Goal: Transaction & Acquisition: Obtain resource

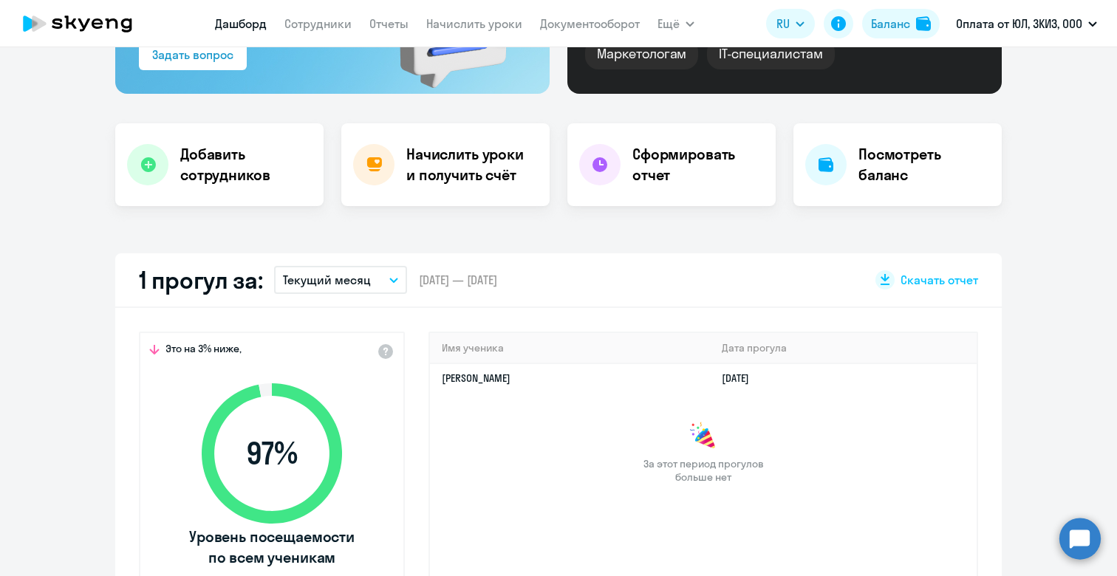
scroll to position [239, 0]
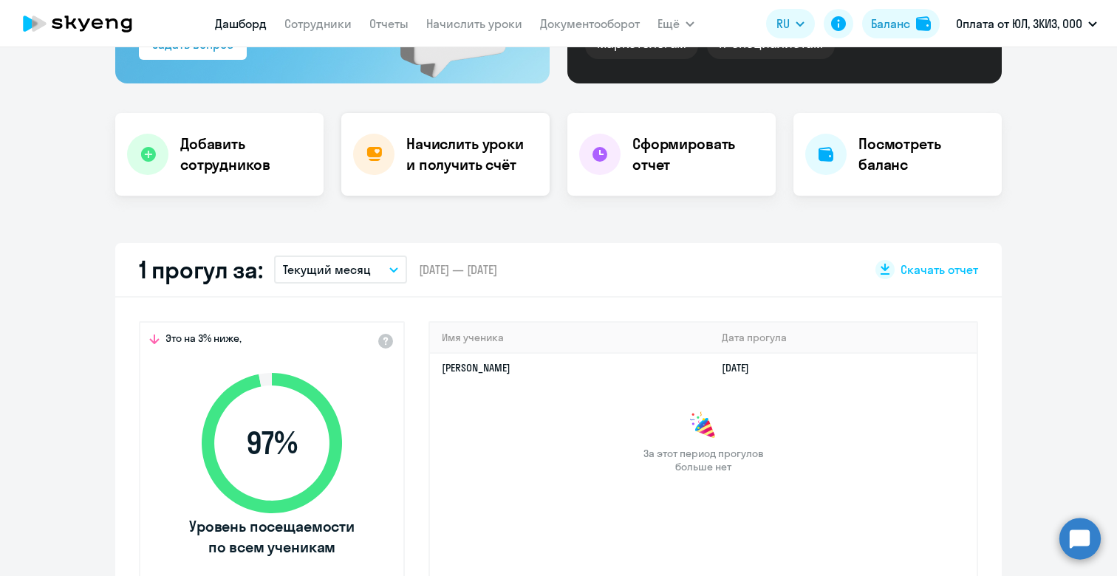
click at [454, 160] on h4 "Начислить уроки и получить счёт" at bounding box center [470, 154] width 128 height 41
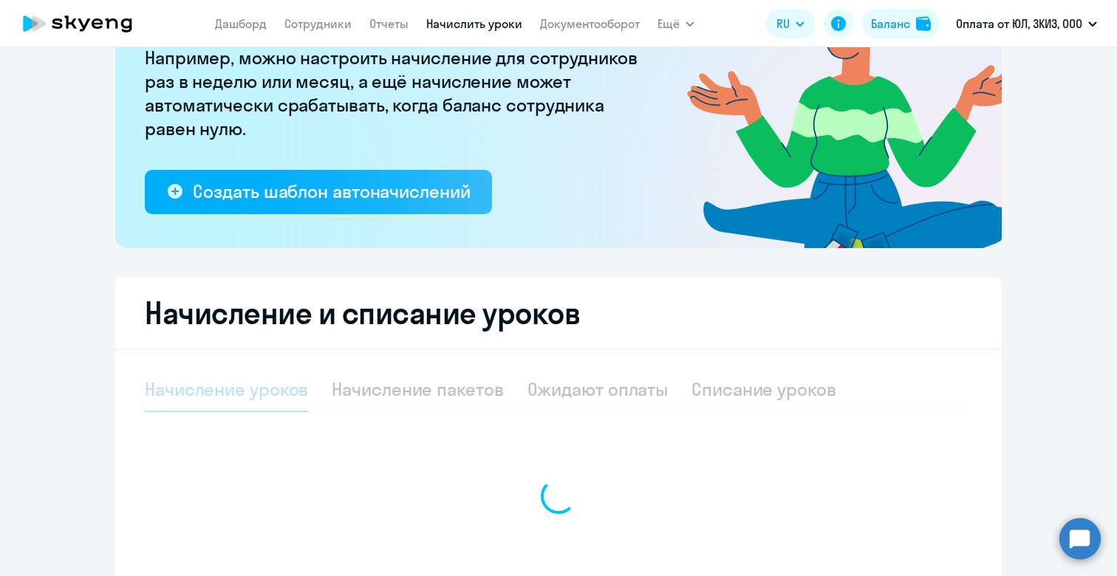
select select "10"
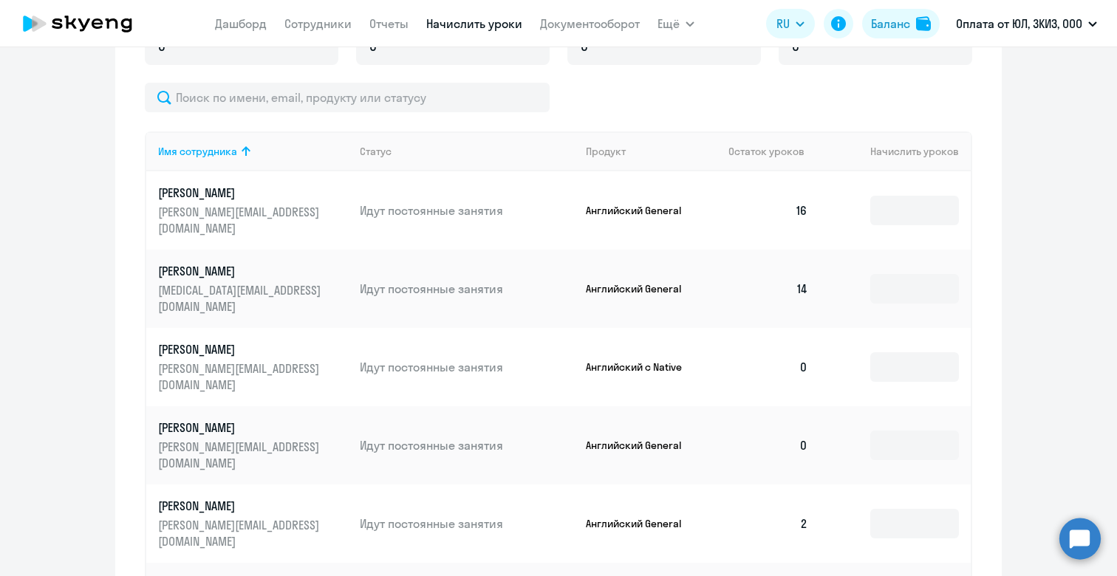
scroll to position [610, 0]
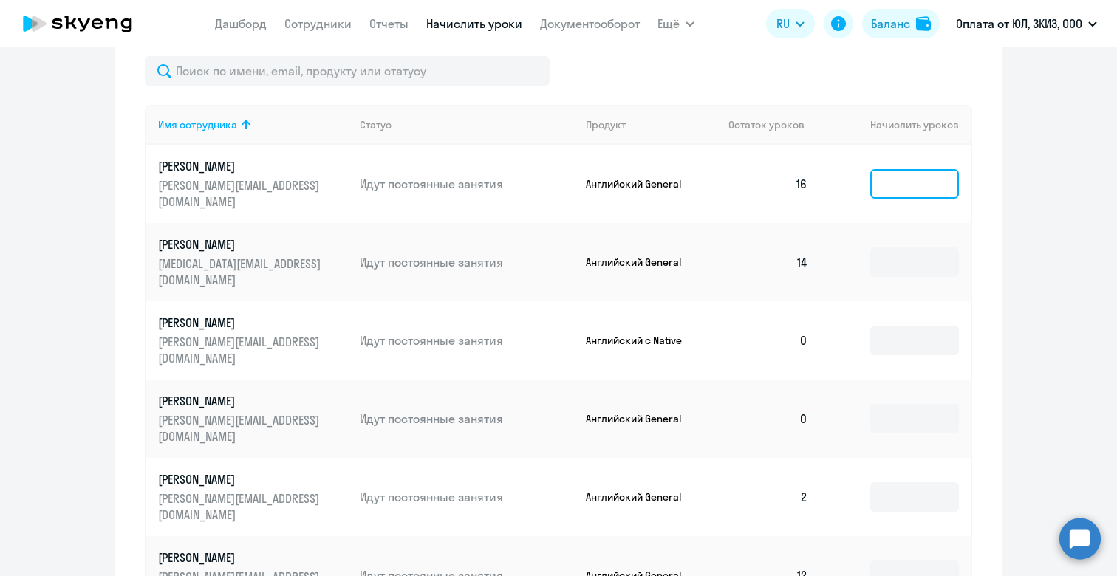
click at [909, 185] on input at bounding box center [914, 184] width 89 height 30
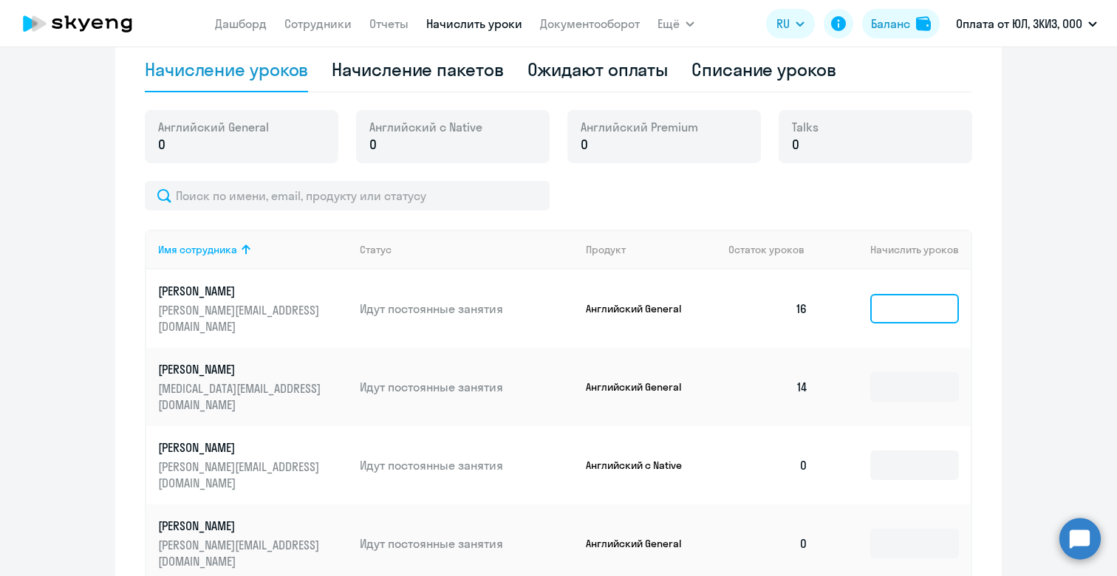
scroll to position [384, 0]
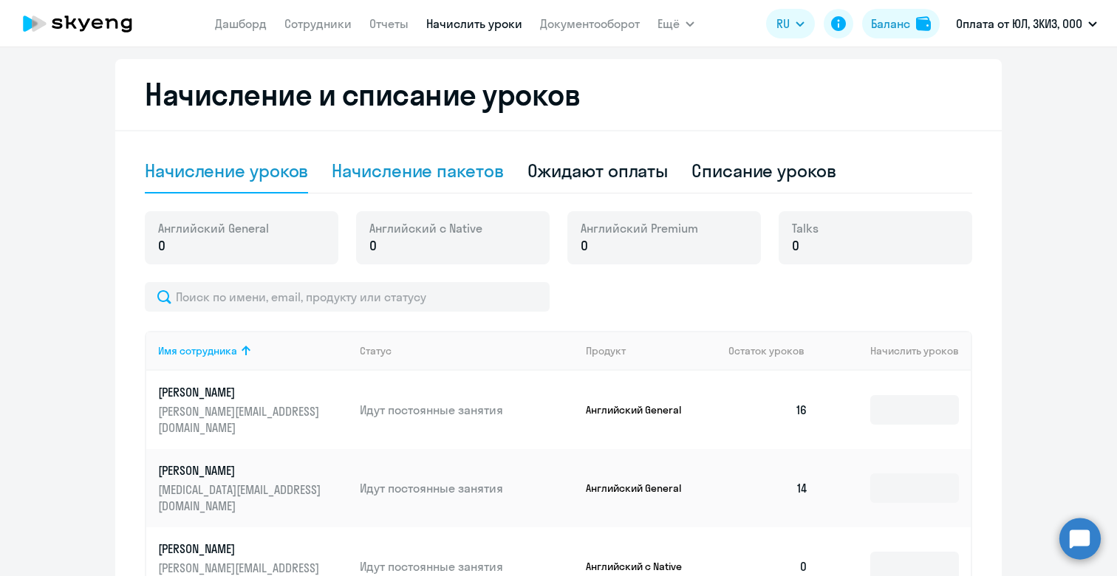
click at [477, 173] on div "Начисление пакетов" at bounding box center [417, 171] width 171 height 24
select select "10"
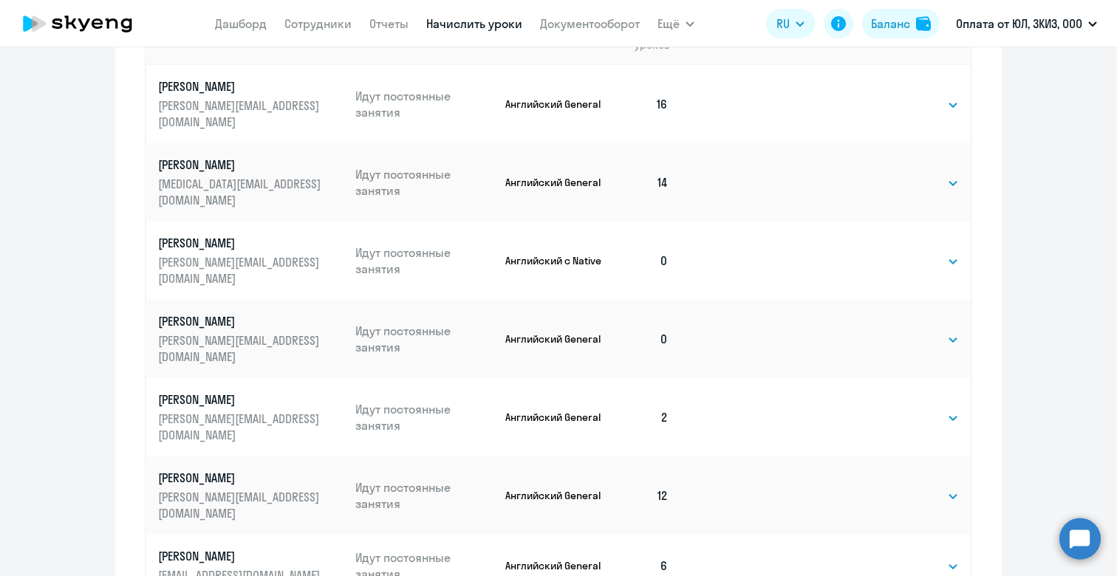
scroll to position [736, 0]
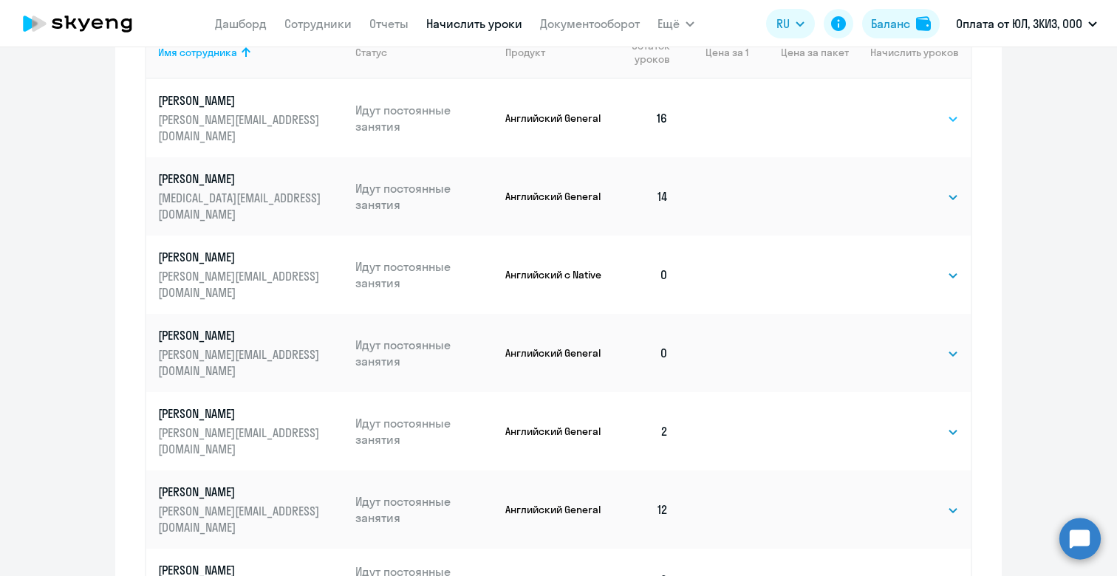
select select "16"
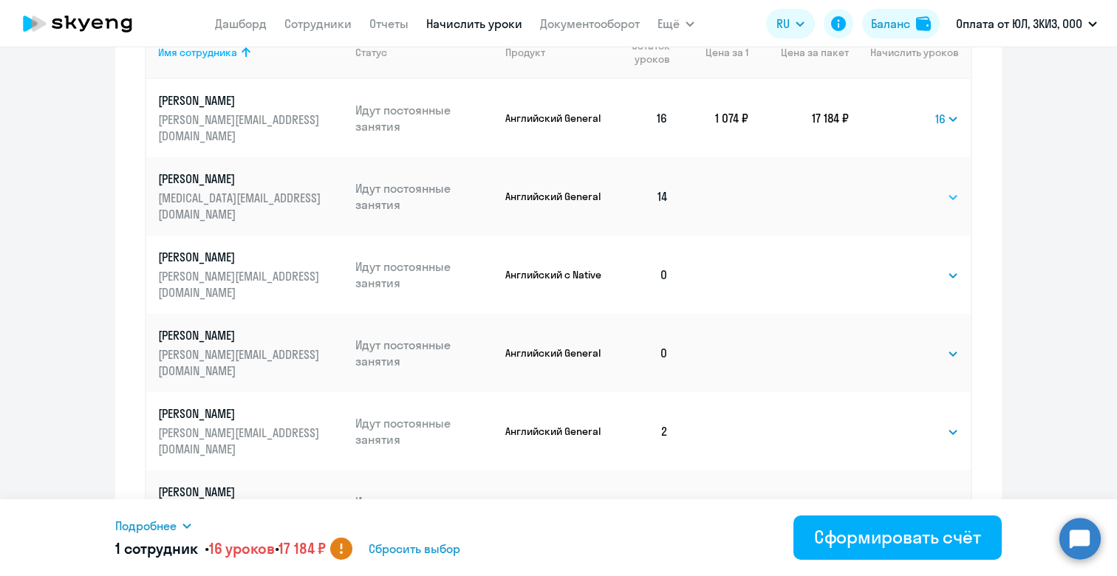
select select "16"
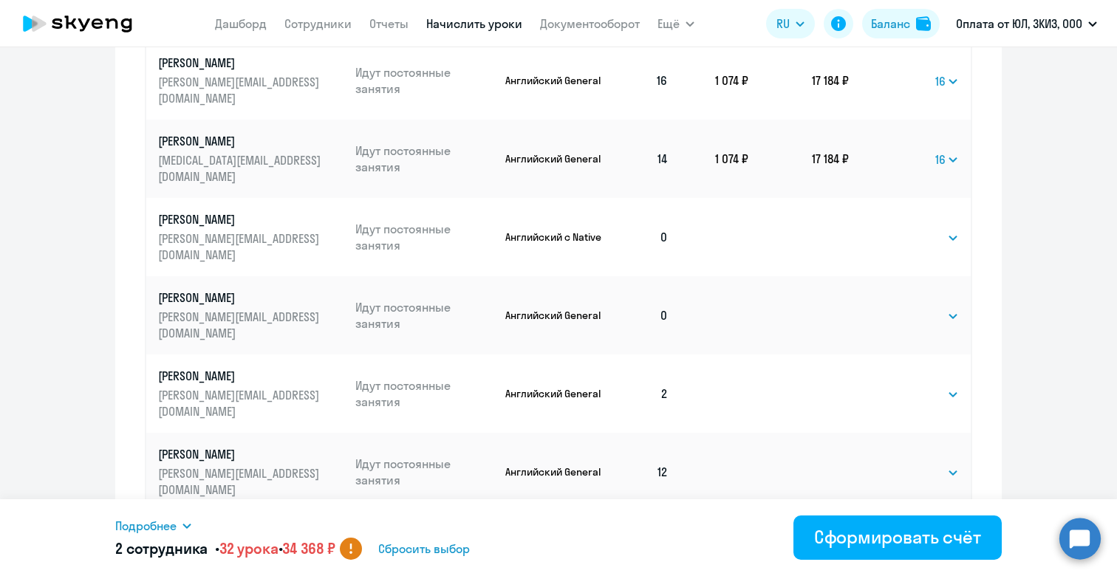
scroll to position [786, 0]
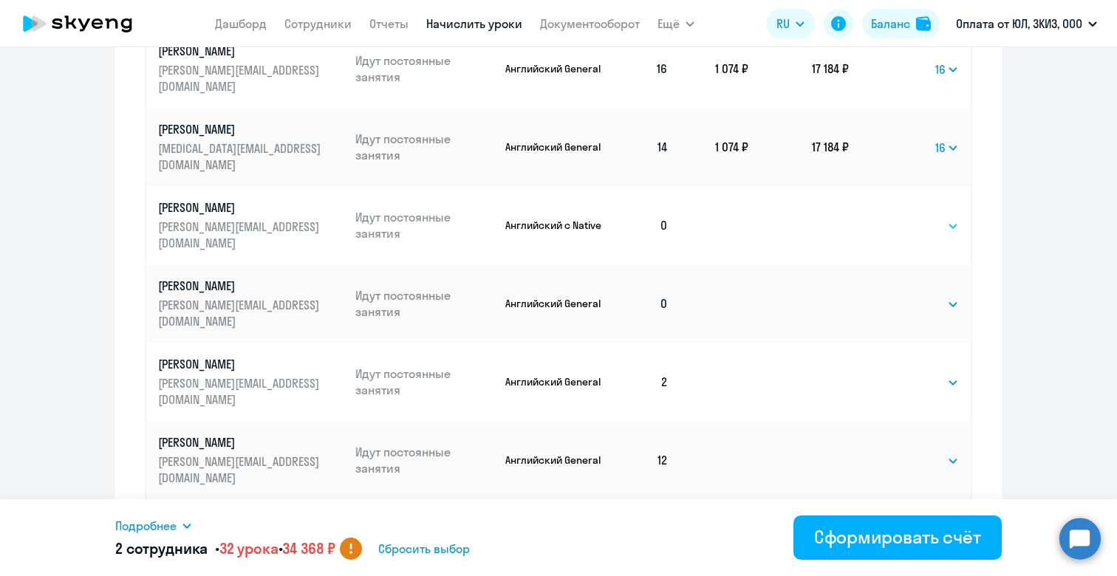
select select "16"
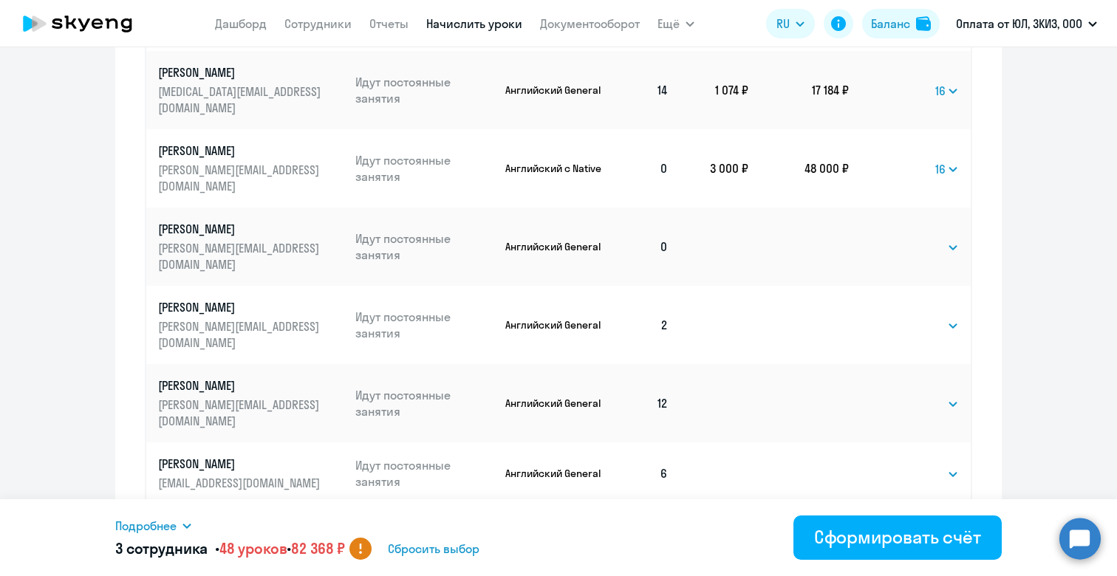
scroll to position [846, 0]
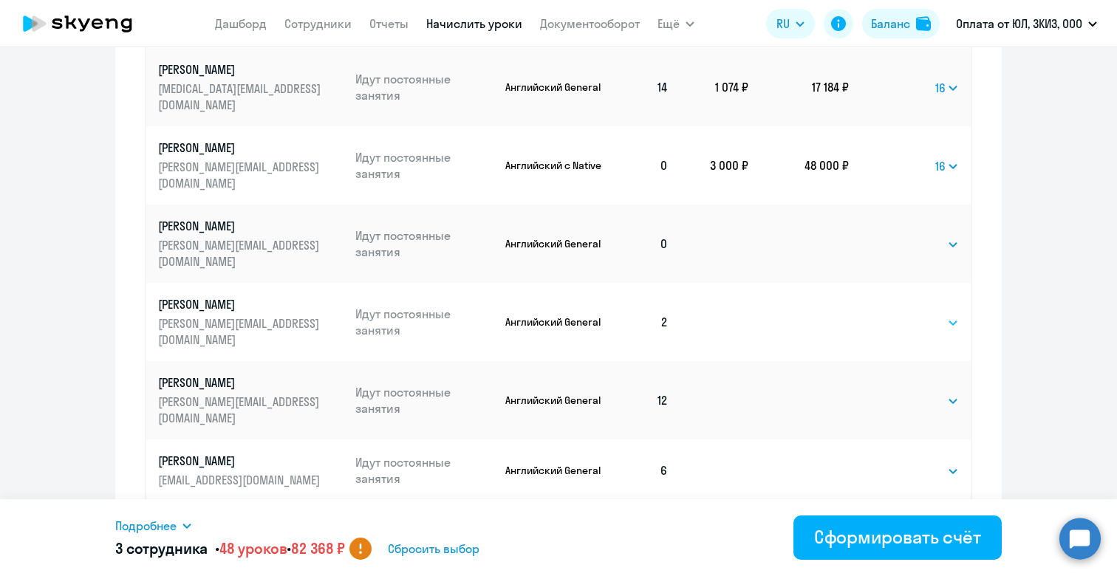
select select "32"
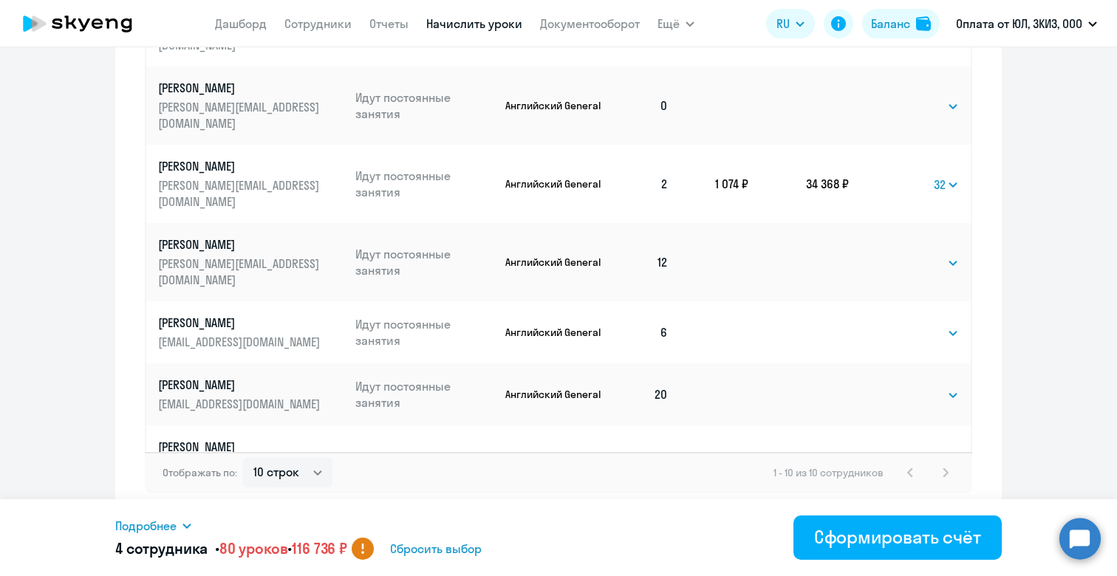
scroll to position [984, 0]
select select "32"
select select "16"
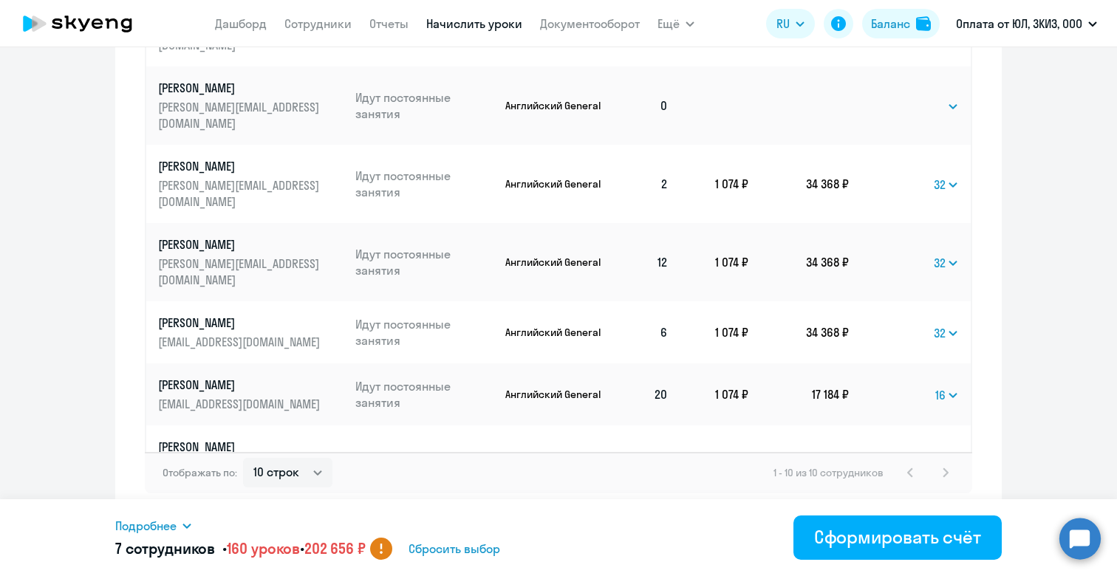
select select "16"
select select "50"
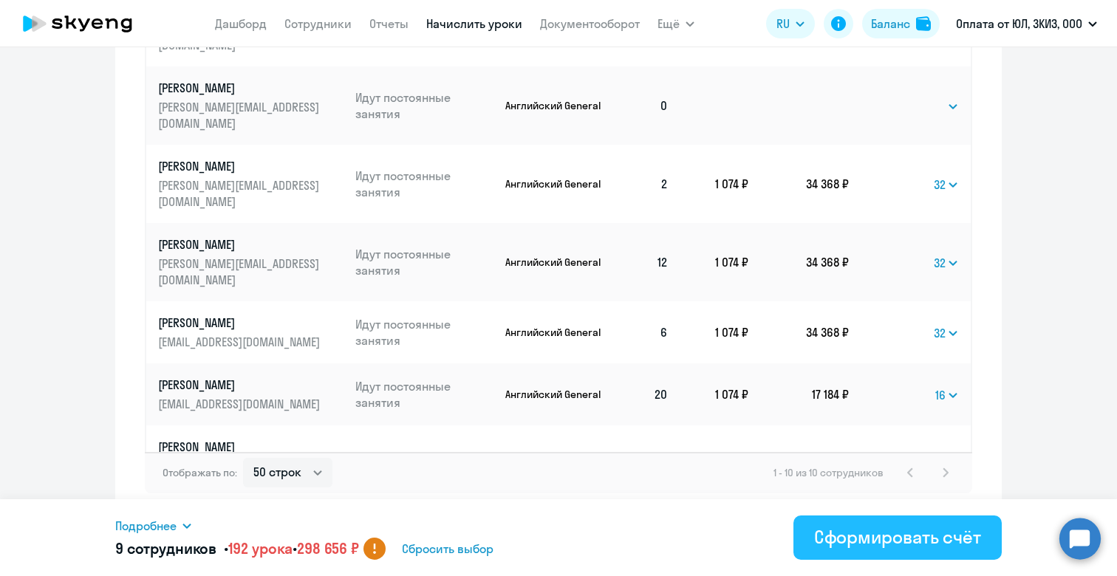
click at [865, 546] on div "Сформировать счёт" at bounding box center [897, 537] width 167 height 24
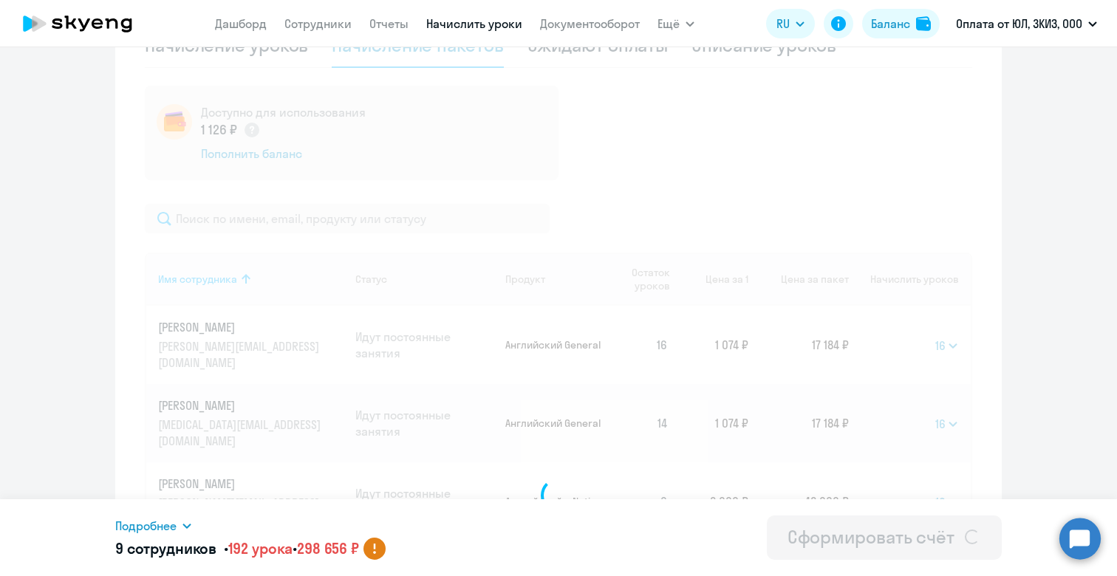
scroll to position [351, 0]
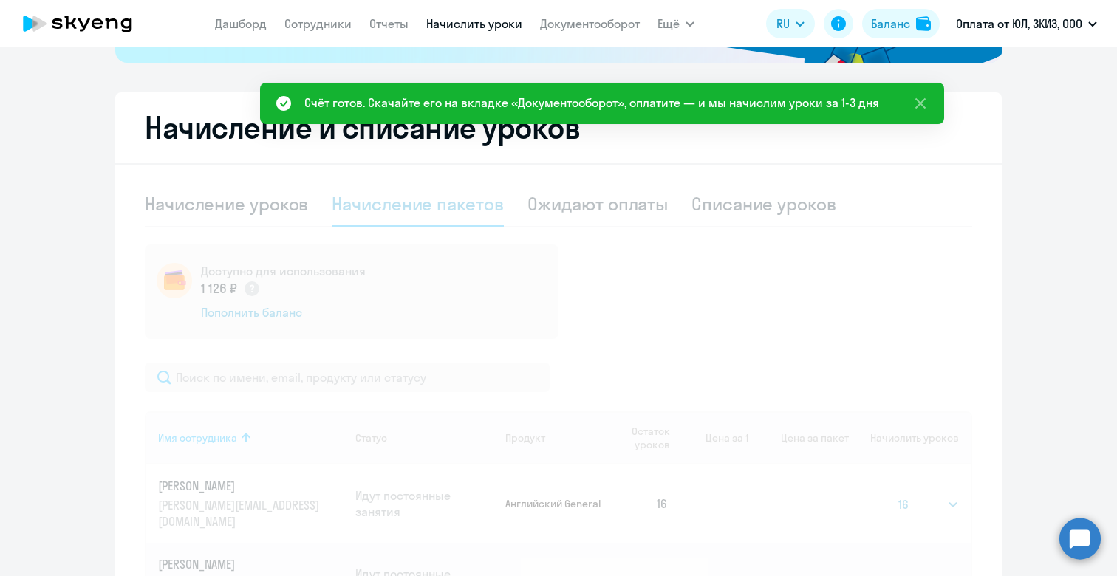
select select
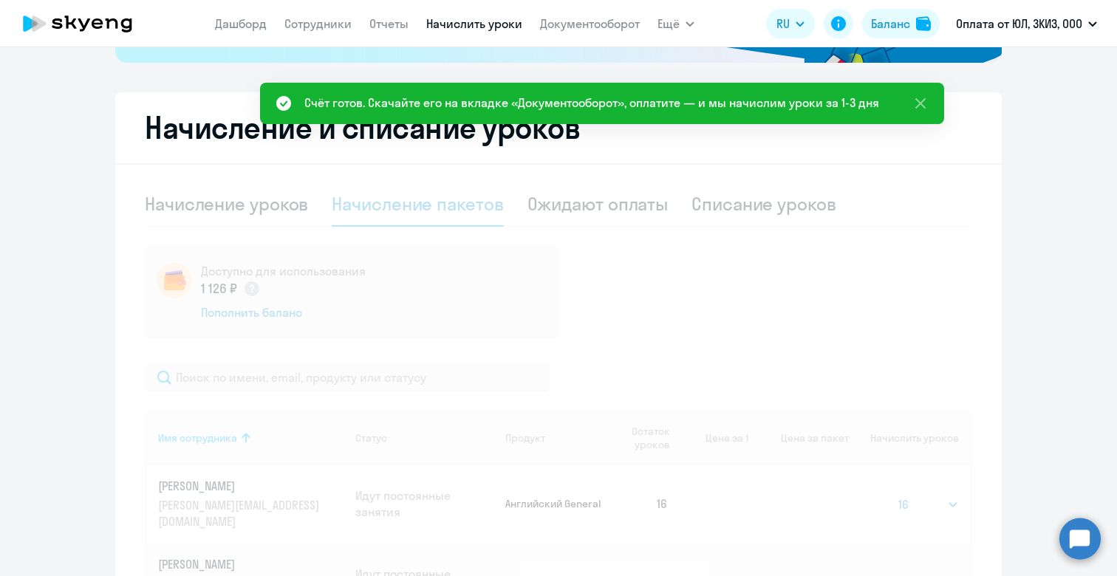
select select
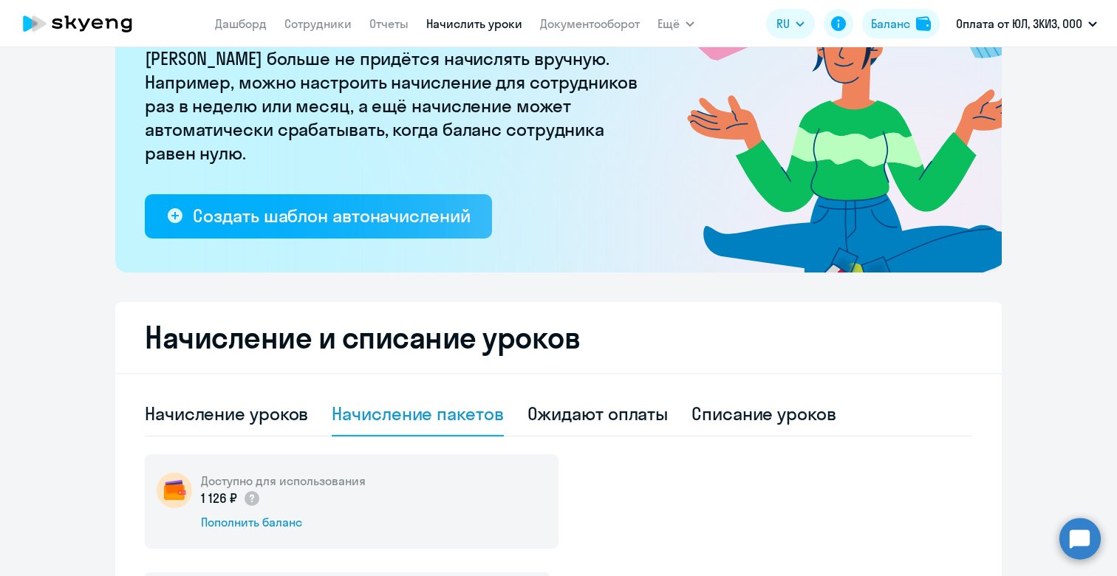
scroll to position [131, 0]
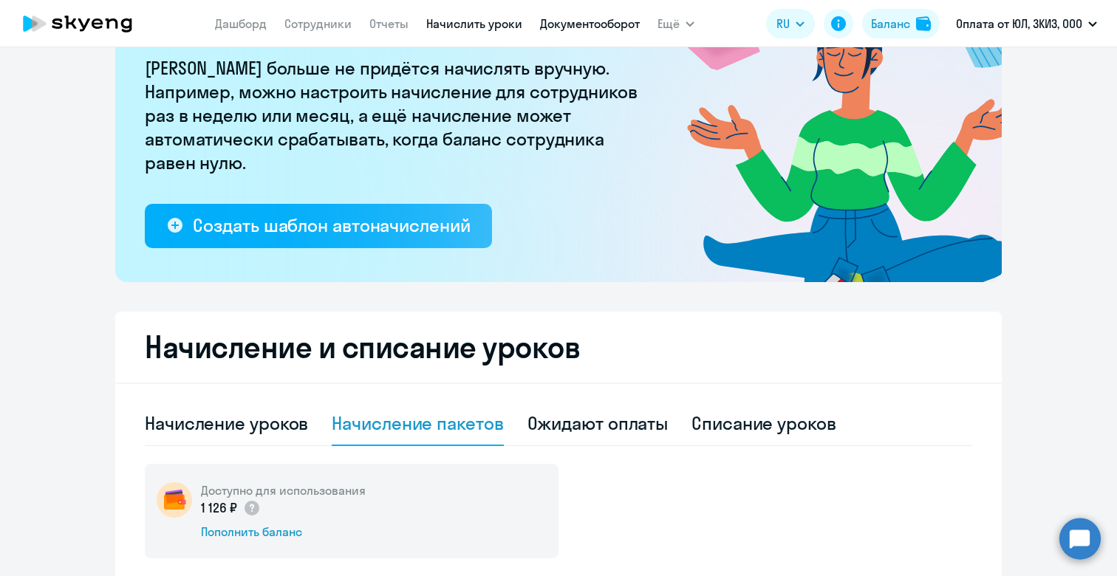
click at [592, 24] on link "Документооборот" at bounding box center [590, 23] width 100 height 15
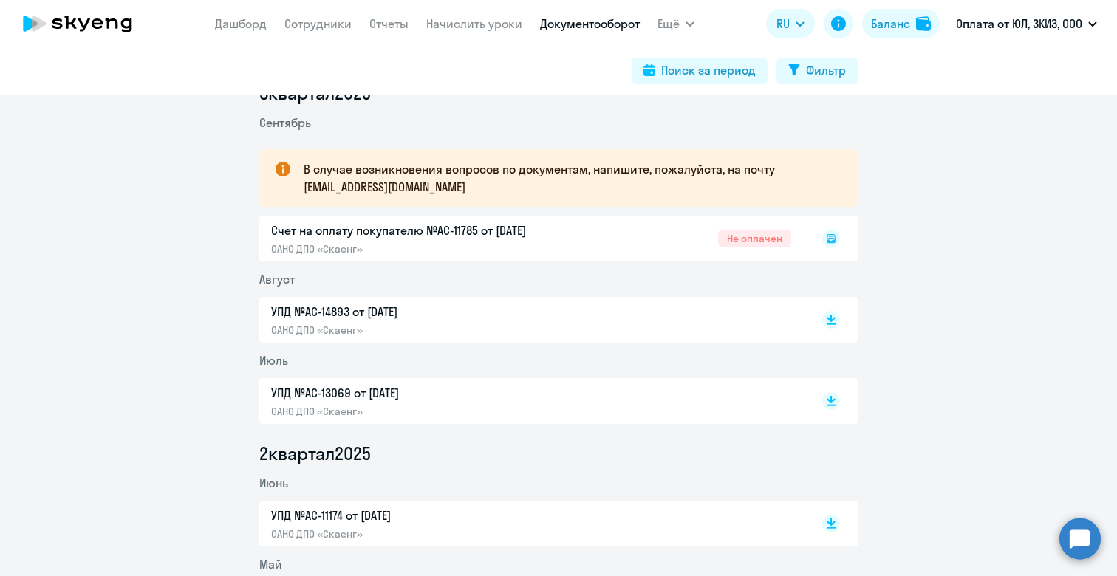
scroll to position [68, 0]
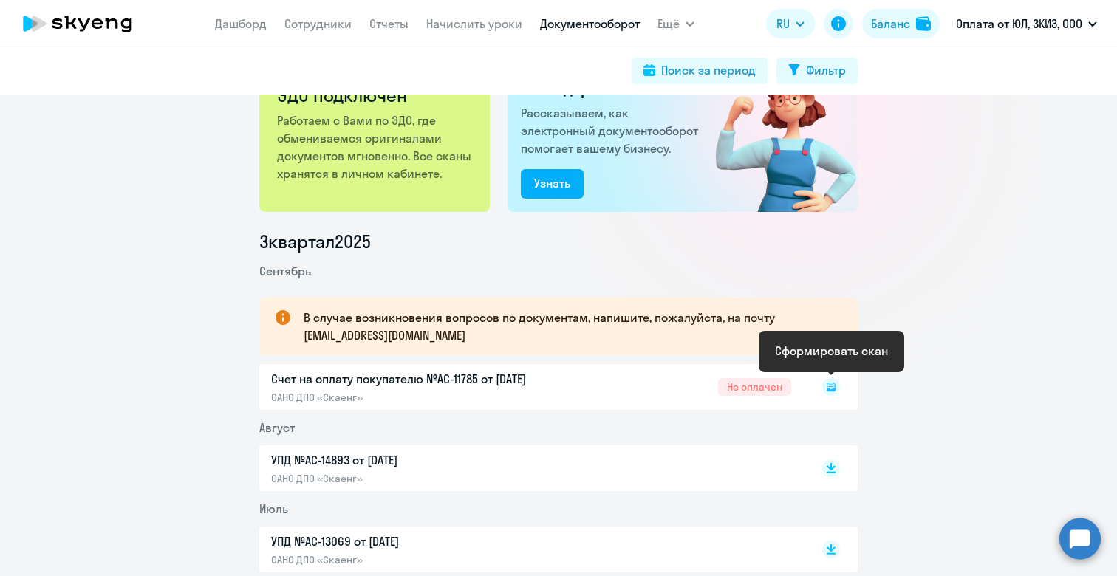
click at [830, 388] on rect at bounding box center [831, 387] width 18 height 18
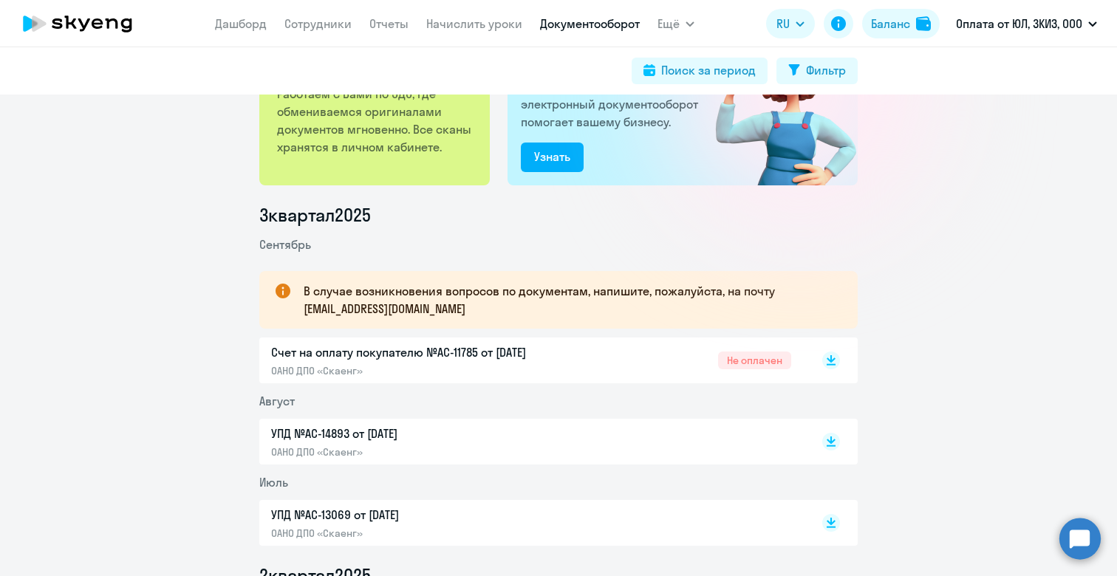
scroll to position [142, 0]
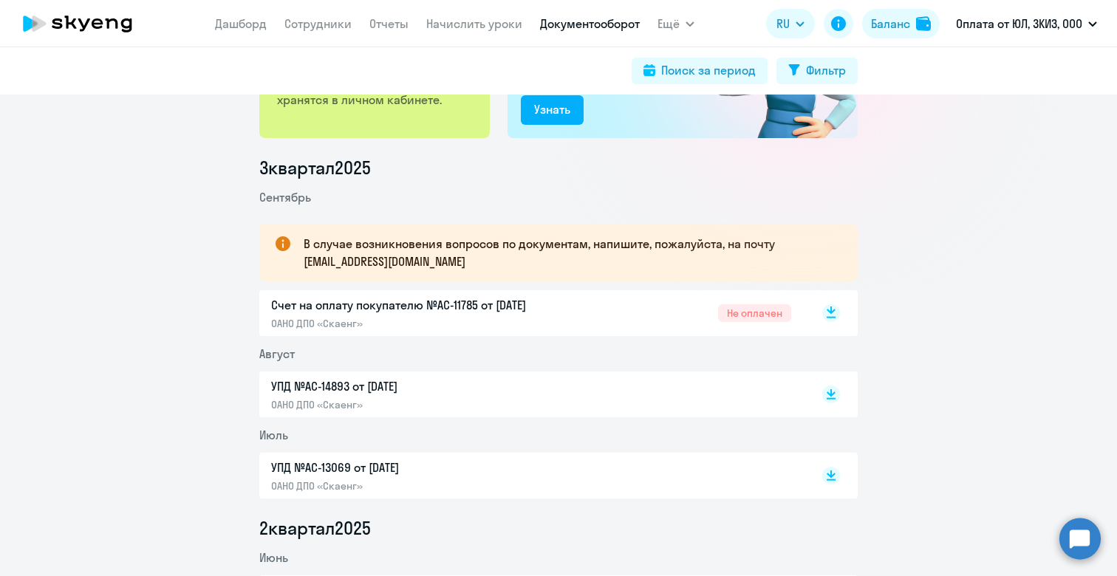
click at [833, 313] on rect at bounding box center [831, 313] width 18 height 18
